Goal: Check status: Check status

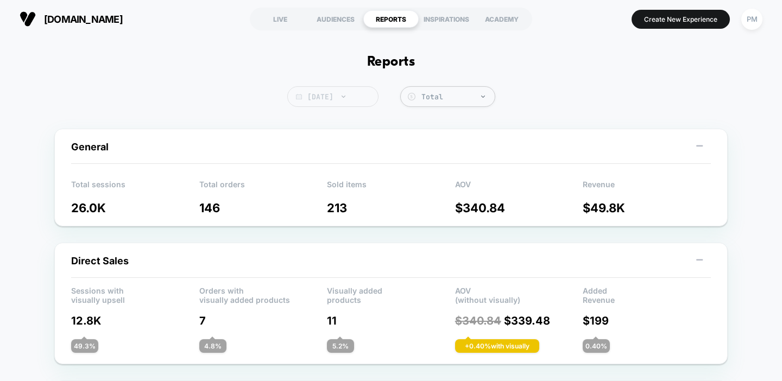
click at [328, 96] on span "[DATE]" at bounding box center [332, 96] width 91 height 21
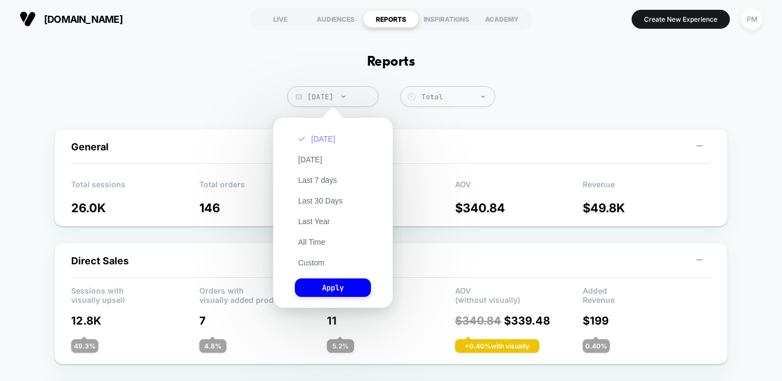
click at [319, 138] on button "[DATE]" at bounding box center [316, 139] width 43 height 10
click at [337, 286] on button "Apply" at bounding box center [333, 287] width 76 height 18
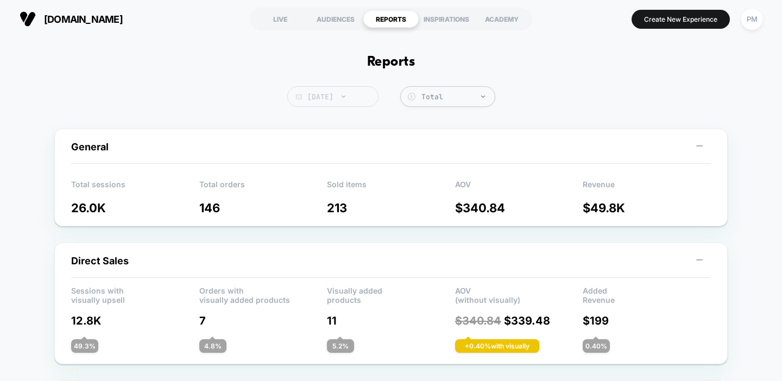
click at [329, 102] on span "[DATE]" at bounding box center [332, 96] width 91 height 21
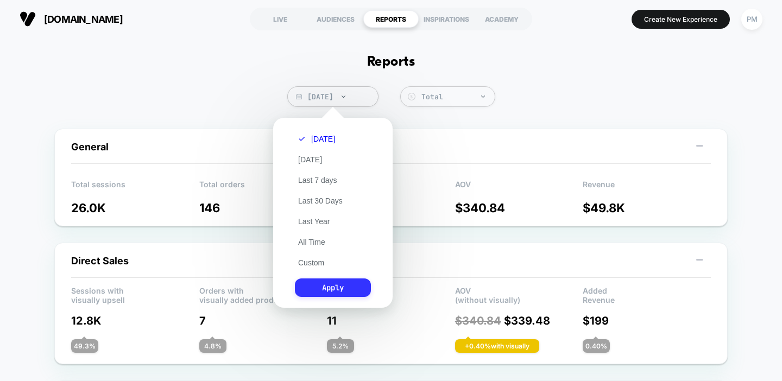
click at [338, 287] on button "Apply" at bounding box center [333, 287] width 76 height 18
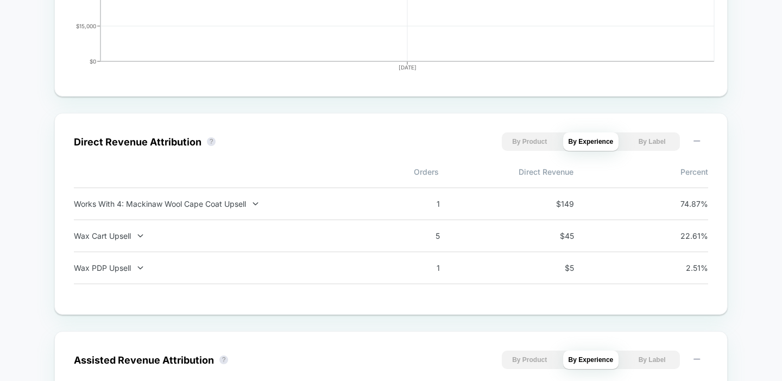
scroll to position [661, 0]
click at [211, 203] on div "Works With 4: Mackinaw Wool Cape Coat Upsell" at bounding box center [217, 203] width 286 height 9
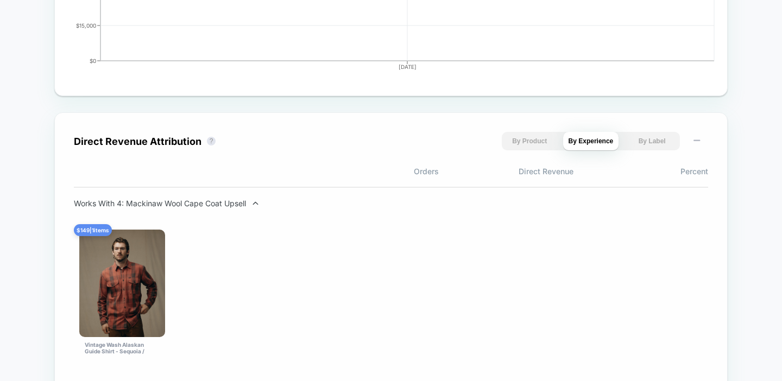
scroll to position [725, 0]
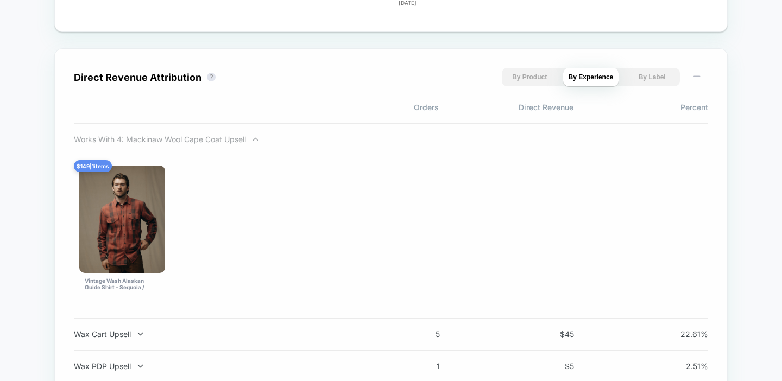
click at [192, 139] on div "Works With 4: Mackinaw Wool Cape Coat Upsell" at bounding box center [217, 139] width 286 height 9
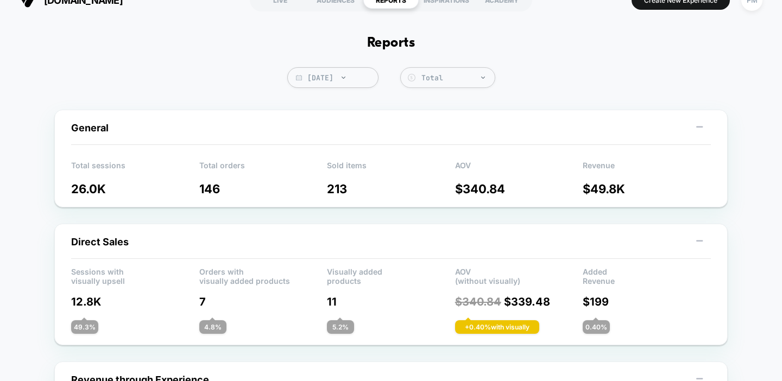
scroll to position [0, 0]
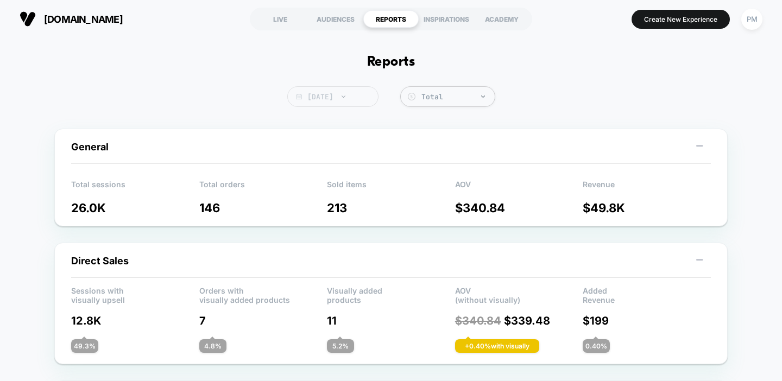
click at [316, 106] on span "[DATE]" at bounding box center [332, 96] width 91 height 21
select select "*"
select select "****"
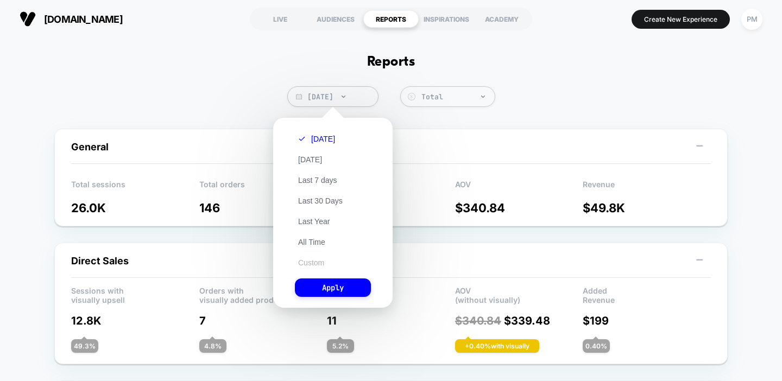
click at [308, 261] on button "Custom" at bounding box center [311, 263] width 33 height 10
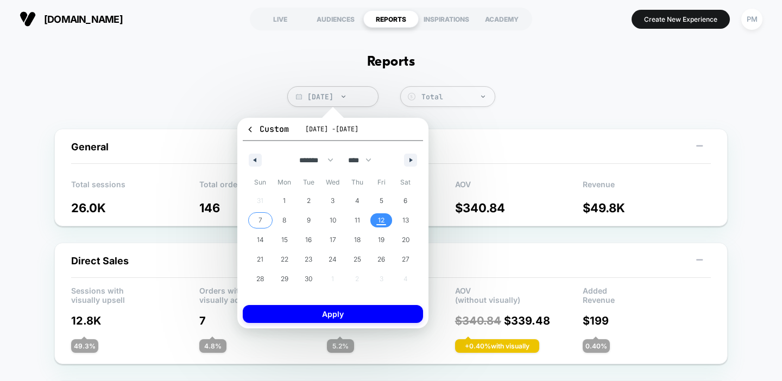
click at [263, 225] on span "7" at bounding box center [260, 220] width 24 height 14
click at [379, 225] on span "12" at bounding box center [381, 221] width 7 height 20
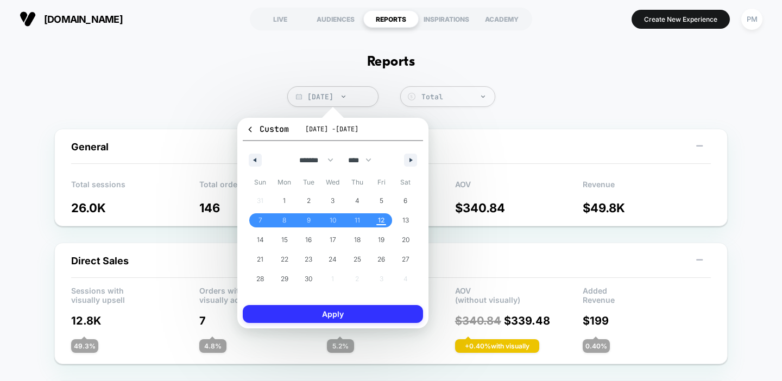
click at [368, 316] on button "Apply" at bounding box center [333, 314] width 180 height 18
